Goal: Task Accomplishment & Management: Use online tool/utility

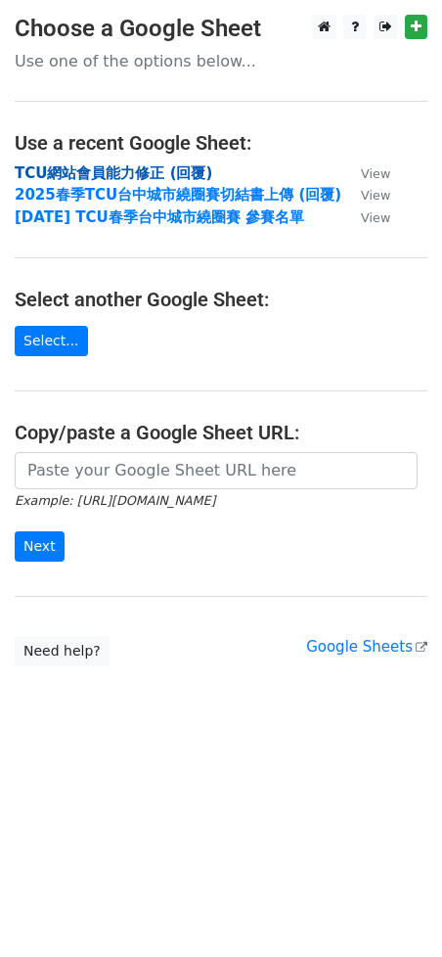
click at [82, 165] on strong "TCU網站會員能力修正 (回覆)" at bounding box center [114, 173] width 198 height 18
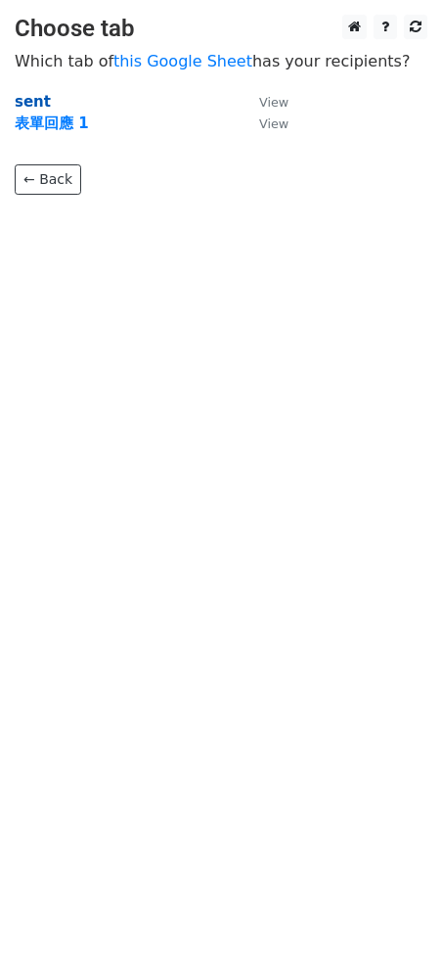
click at [37, 102] on strong "sent" at bounding box center [33, 102] width 36 height 18
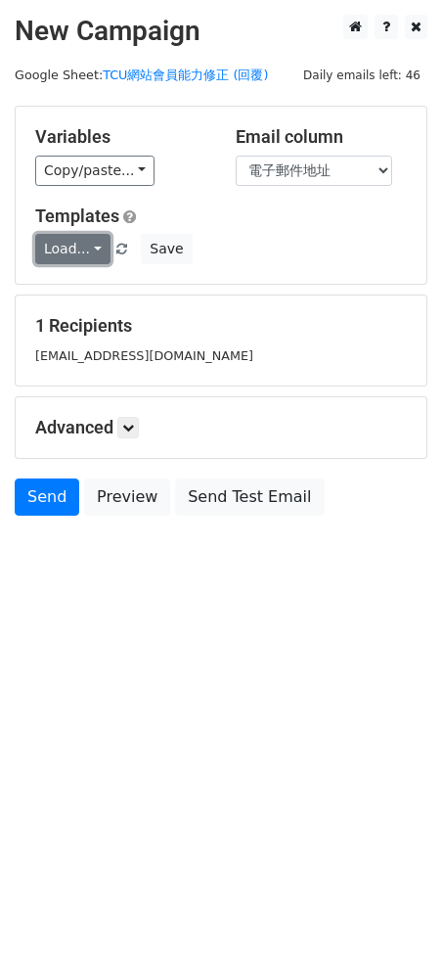
click at [88, 244] on link "Load..." at bounding box center [72, 249] width 75 height 30
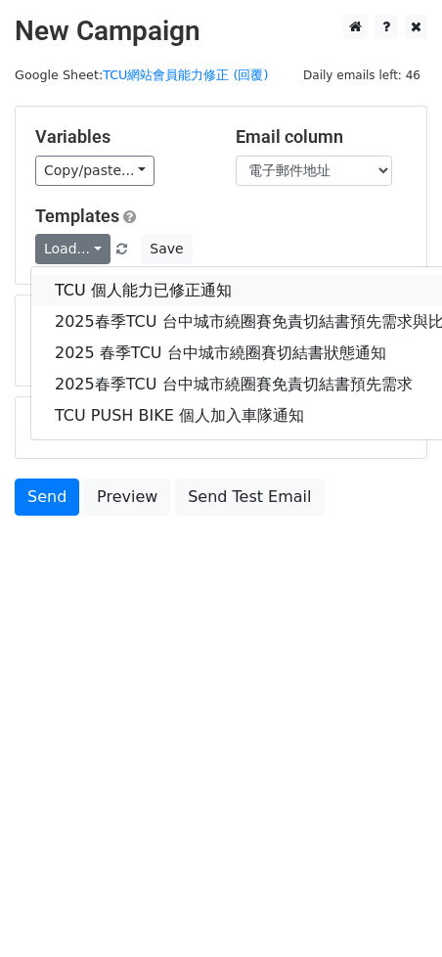
click at [81, 288] on link "TCU 個人能力已修正通知" at bounding box center [288, 290] width 514 height 31
